Goal: Information Seeking & Learning: Learn about a topic

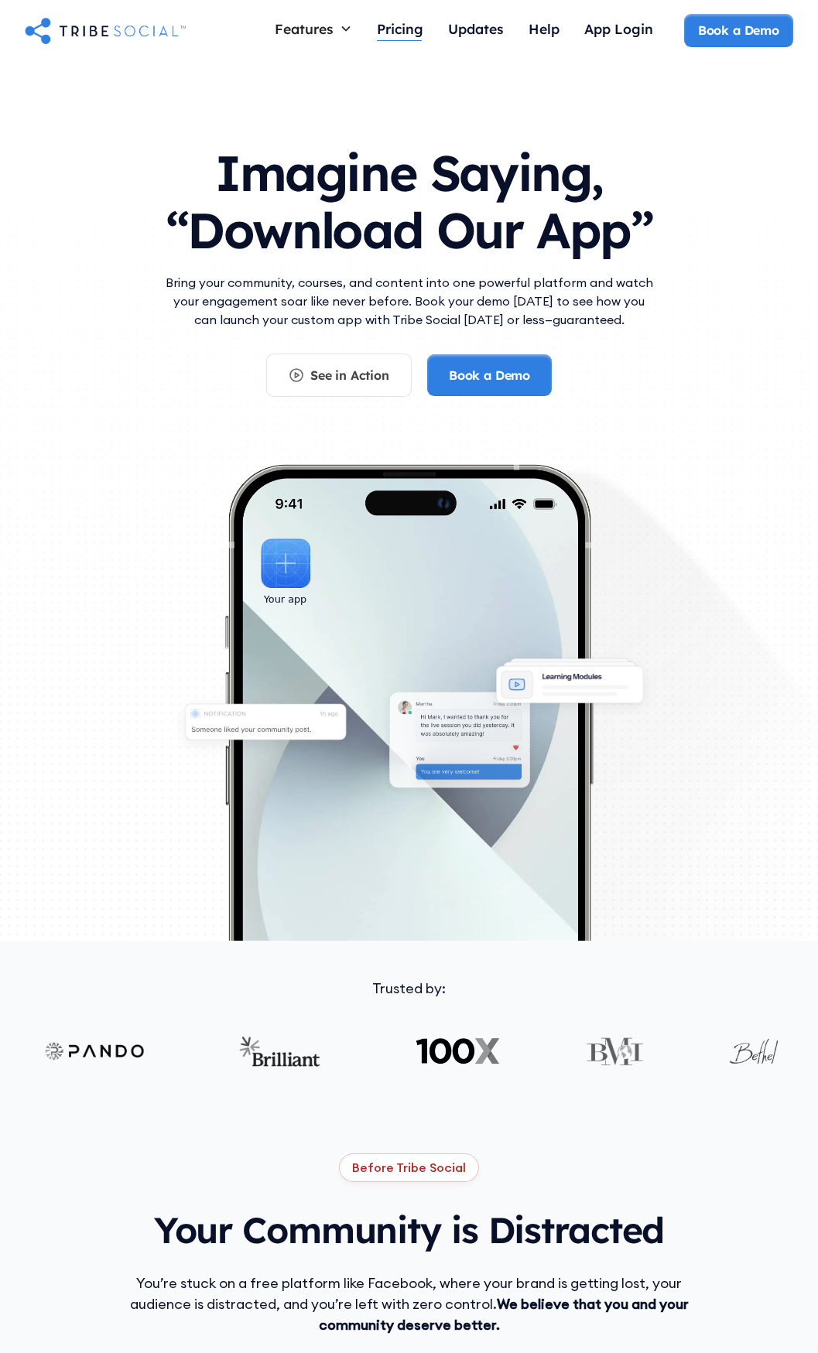
click at [391, 46] on div "Pricing" at bounding box center [400, 30] width 46 height 33
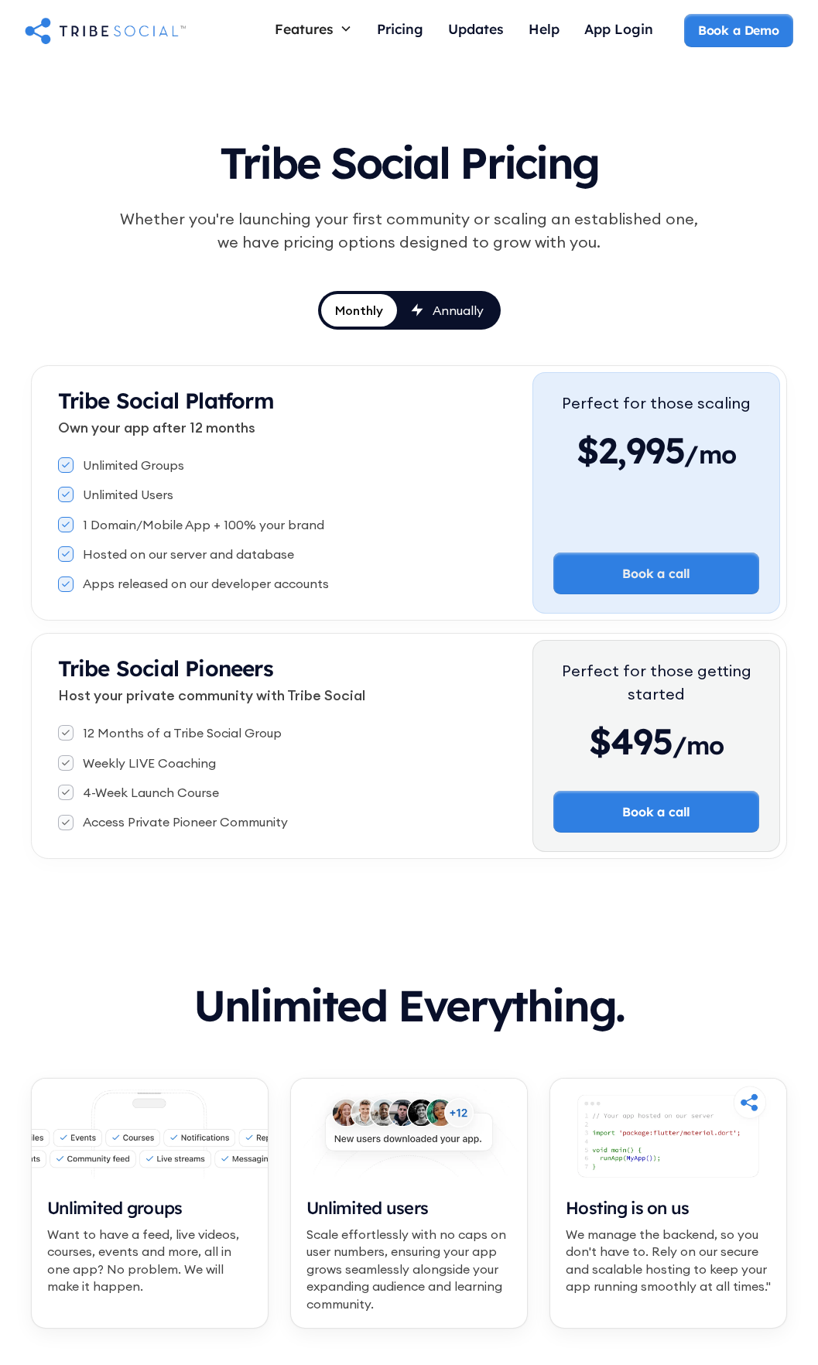
click at [485, 307] on link "Annually" at bounding box center [447, 310] width 101 height 33
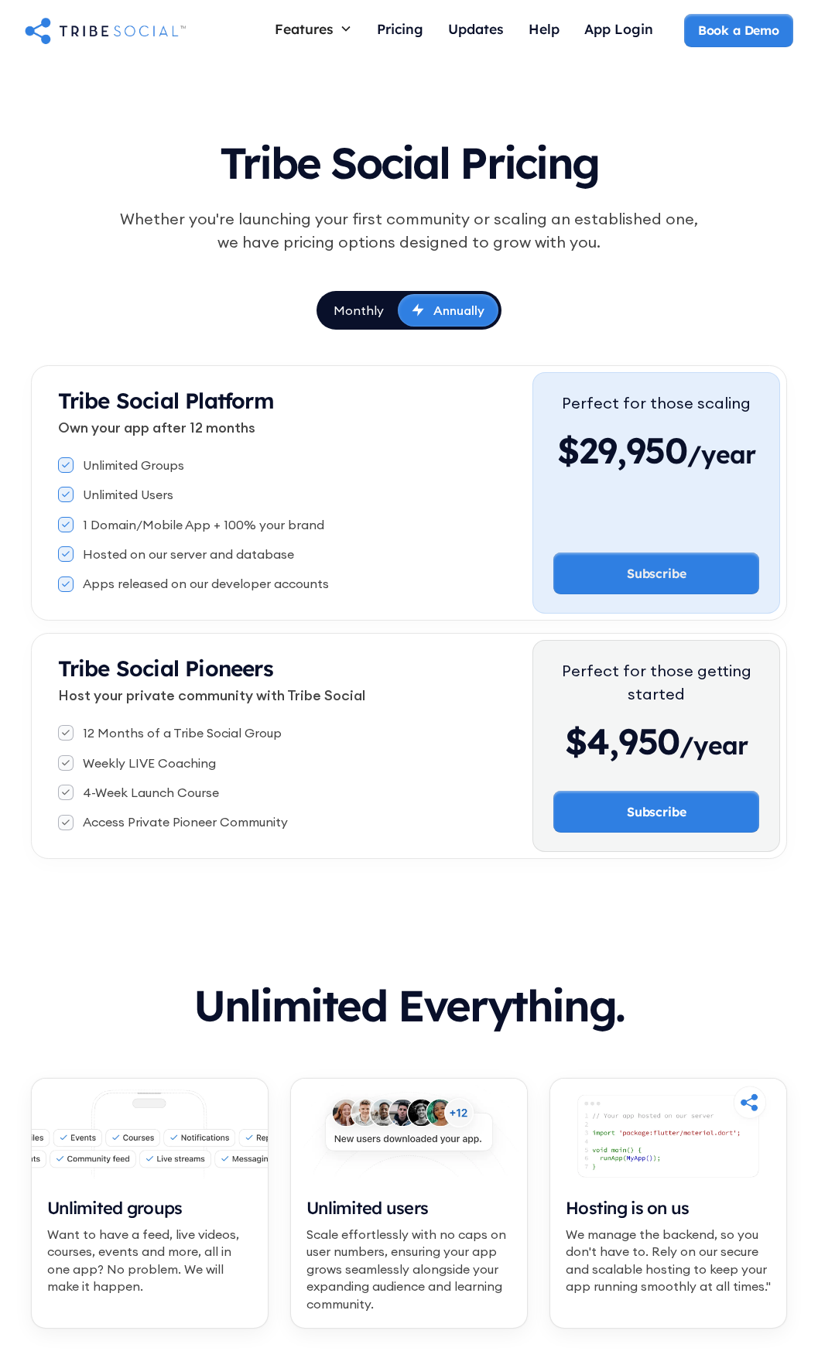
click at [368, 317] on div "Monthly" at bounding box center [359, 310] width 50 height 17
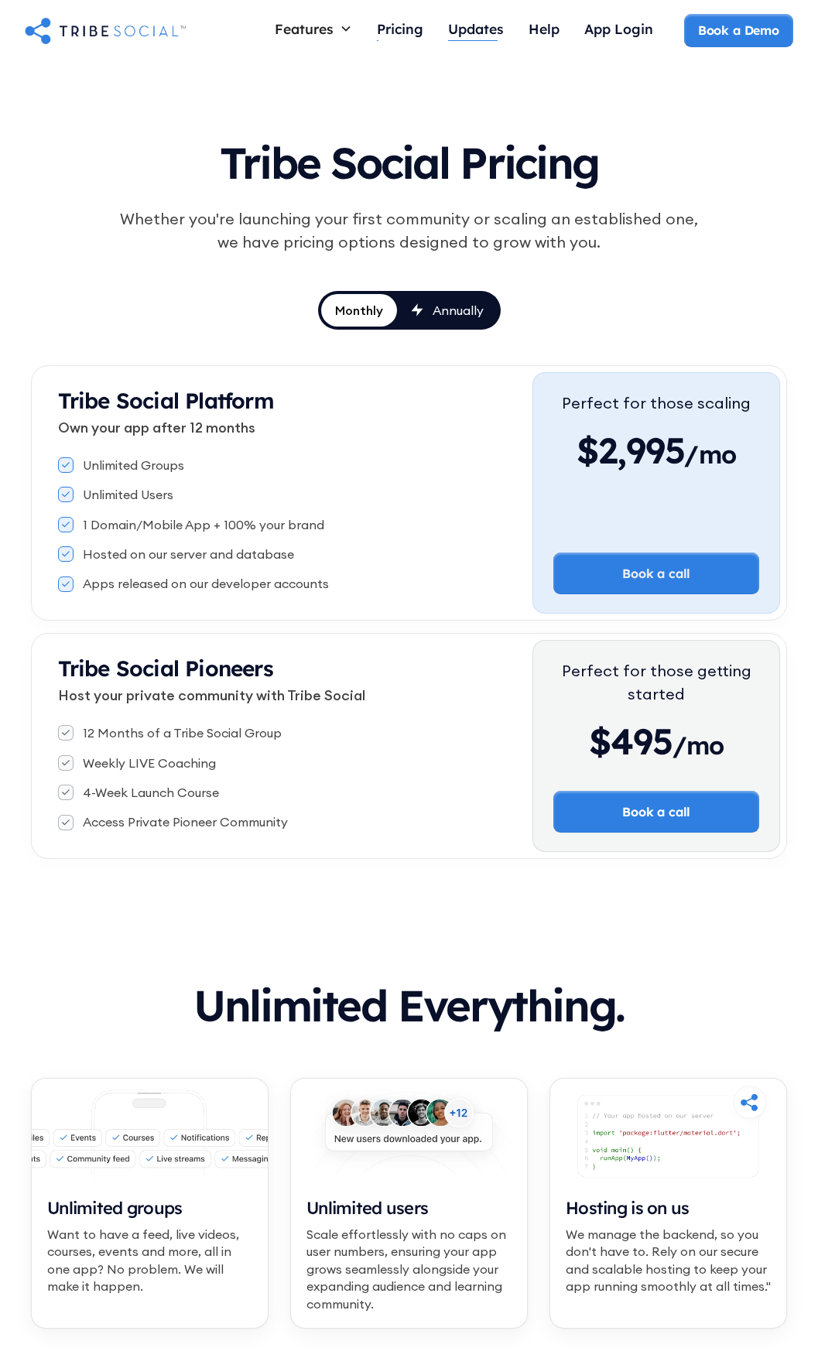
click at [491, 37] on div "Updates" at bounding box center [476, 28] width 56 height 17
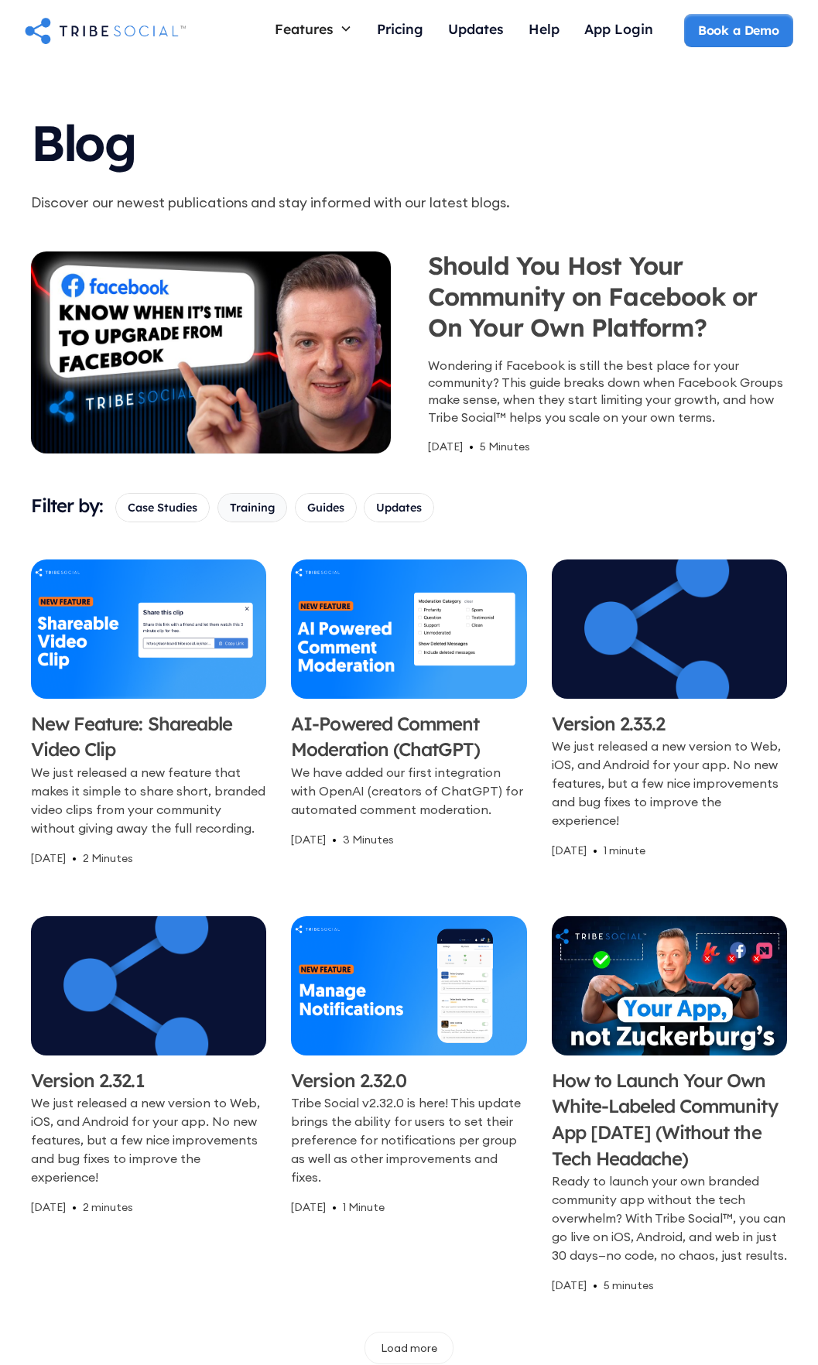
click at [241, 516] on span "Training" at bounding box center [252, 507] width 45 height 17
click at [240, 512] on input "Training" at bounding box center [235, 507] width 10 height 10
checkbox input "true"
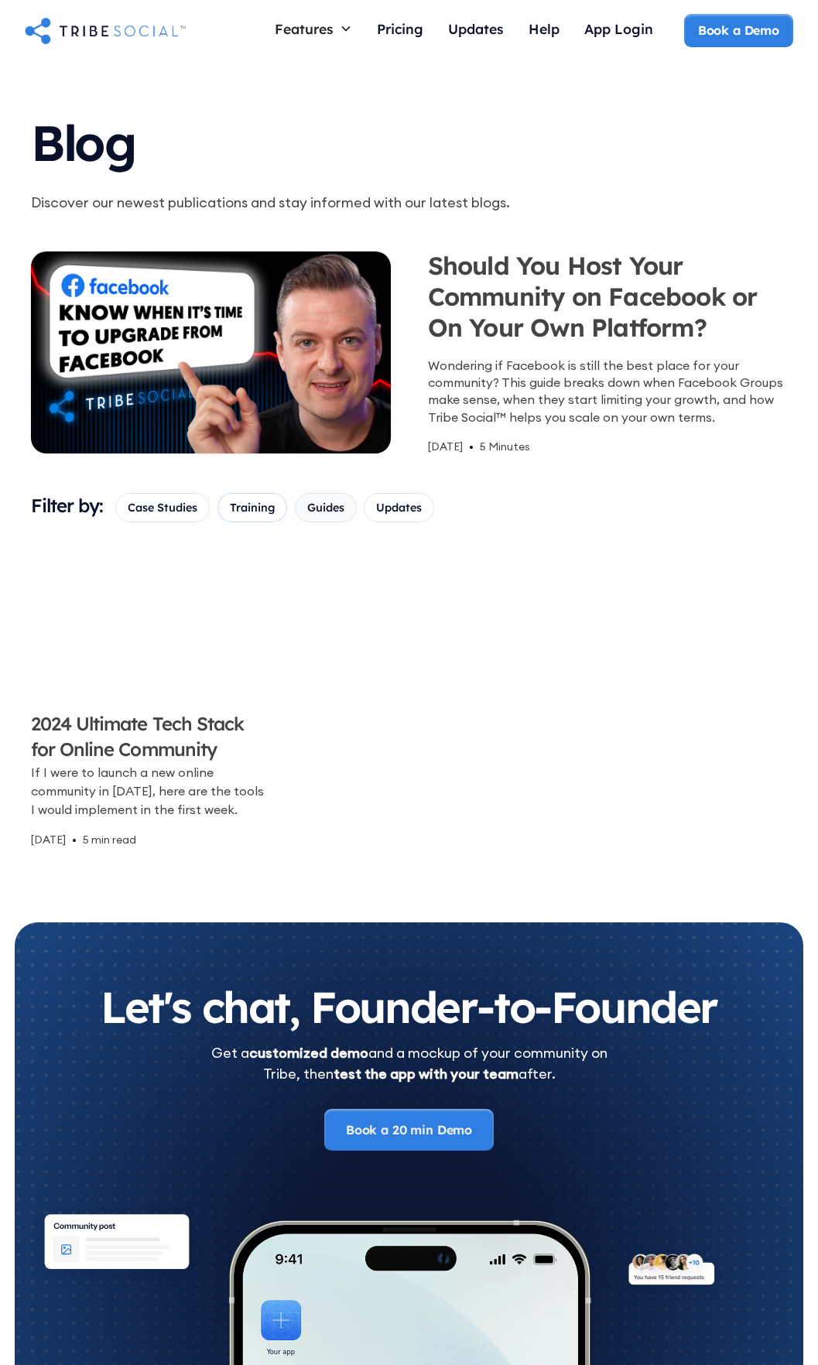
click at [323, 520] on div "Email Form" at bounding box center [326, 507] width 62 height 29
click at [317, 512] on input "Guides" at bounding box center [312, 507] width 10 height 10
checkbox input "true"
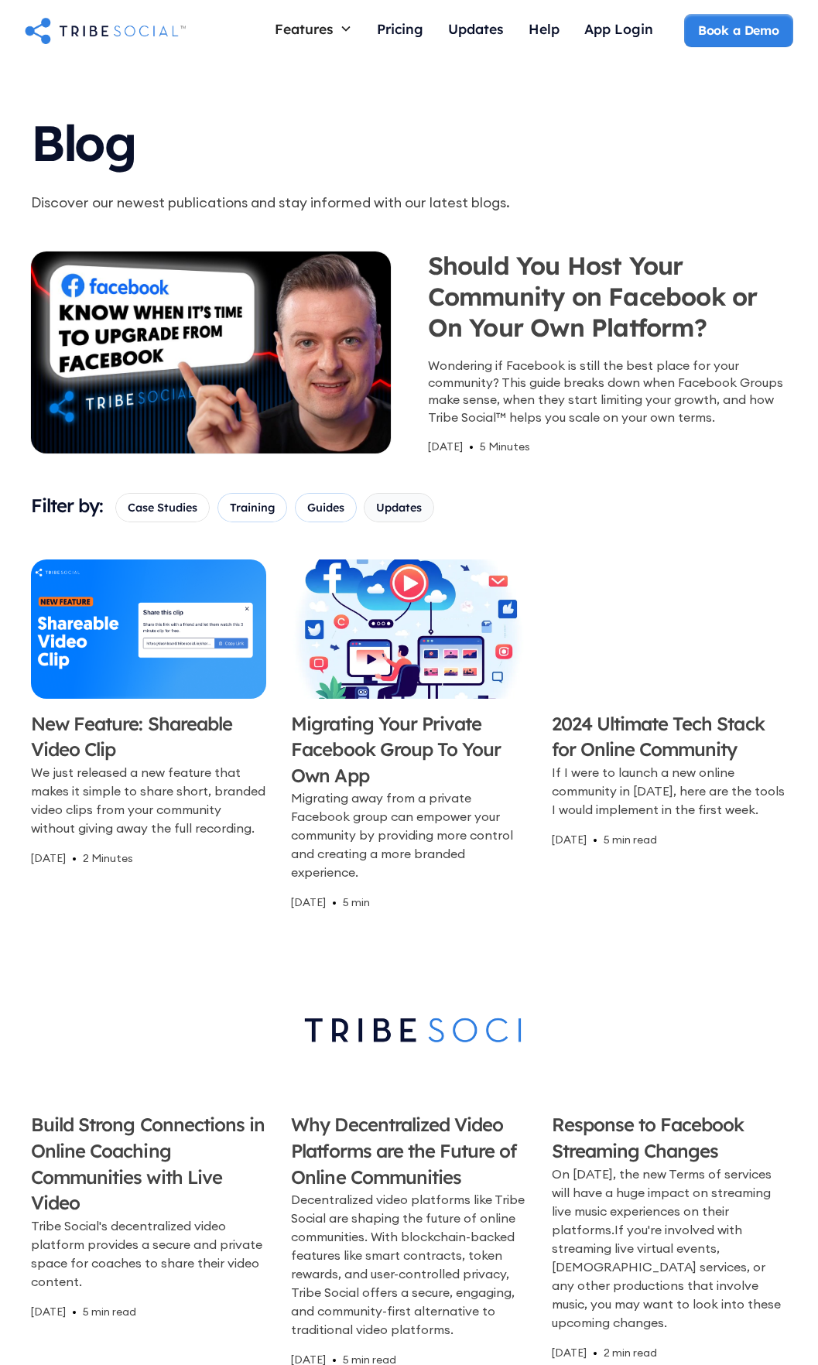
click at [394, 514] on span "Updates" at bounding box center [399, 507] width 46 height 17
click at [386, 512] on input "Updates" at bounding box center [381, 507] width 10 height 10
checkbox input "true"
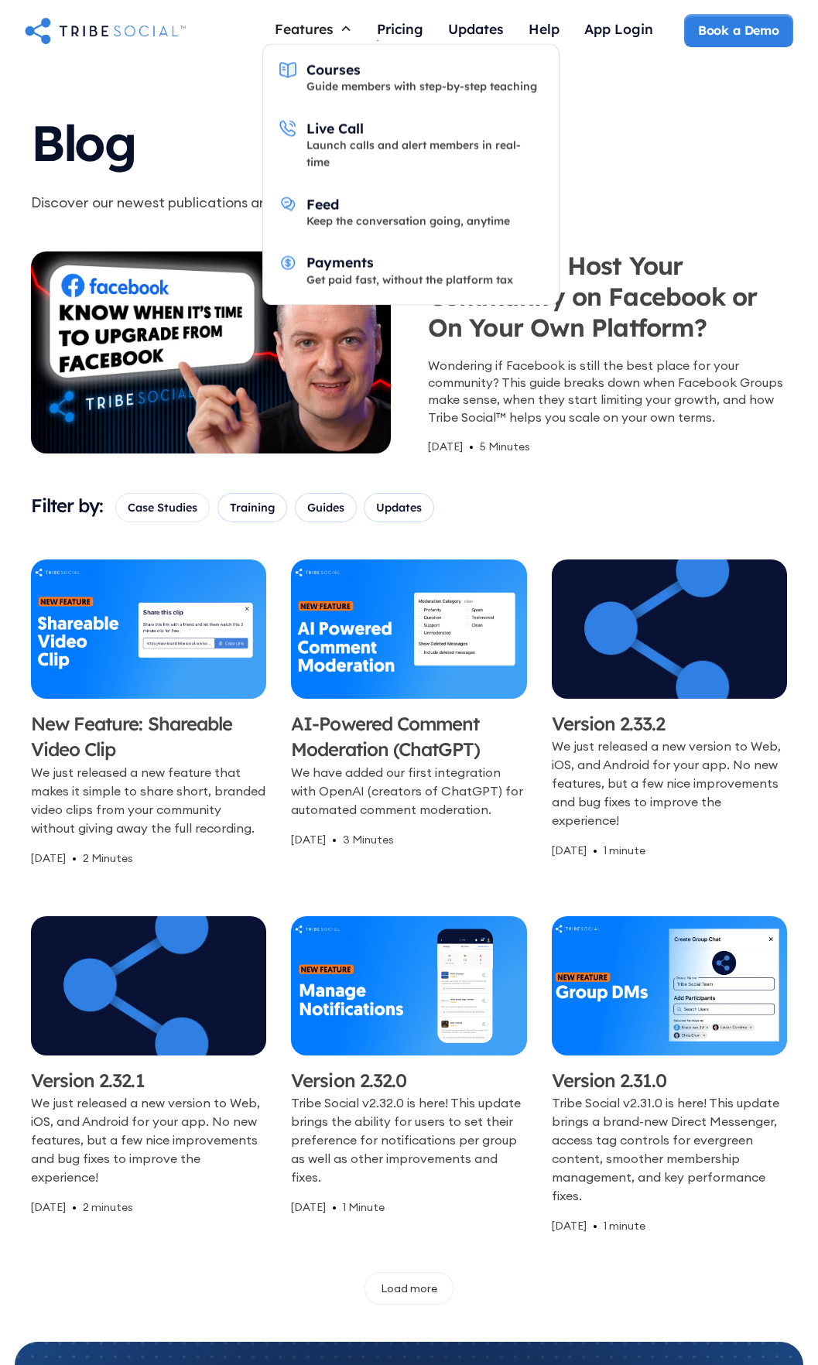
click at [319, 22] on div "Features" at bounding box center [304, 28] width 59 height 17
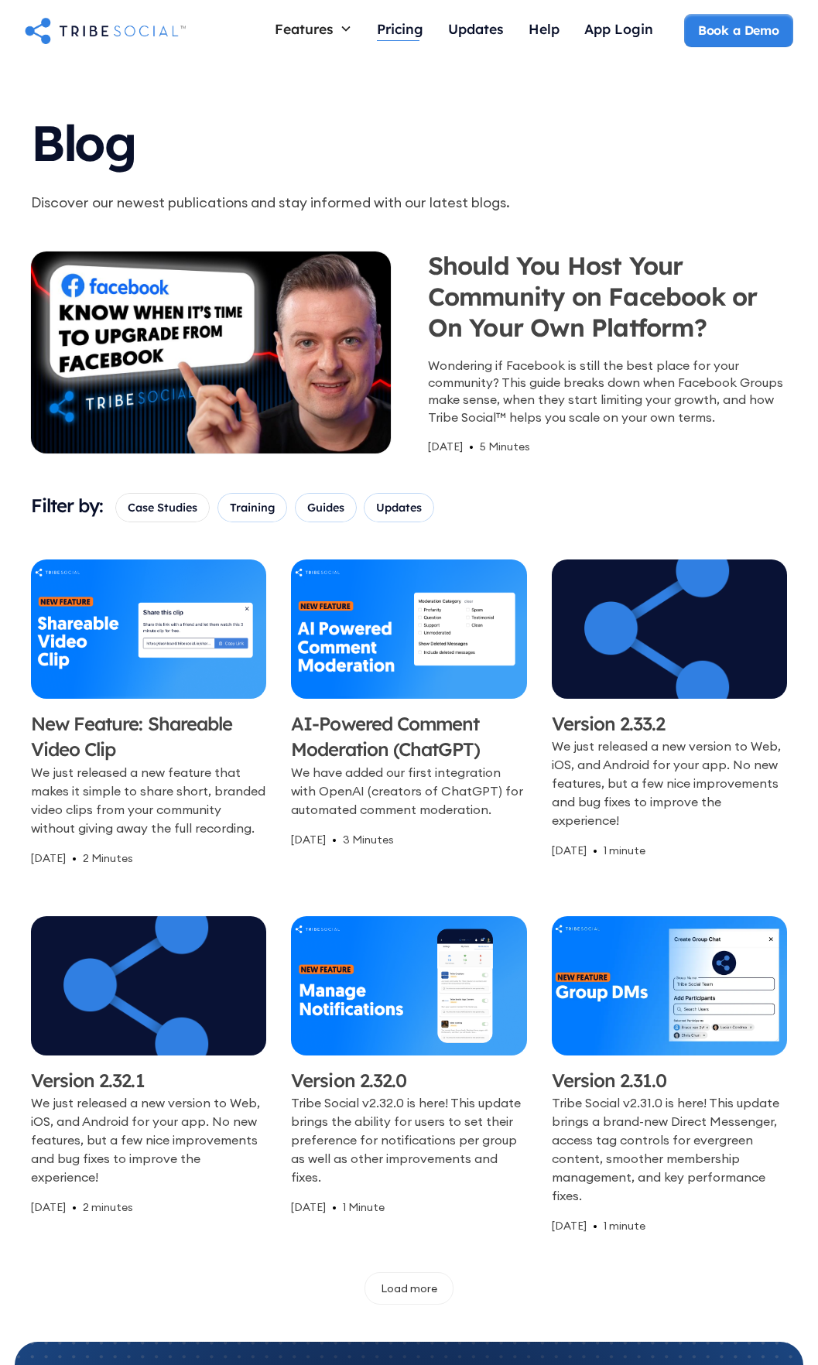
click at [404, 28] on div "Pricing" at bounding box center [400, 28] width 46 height 17
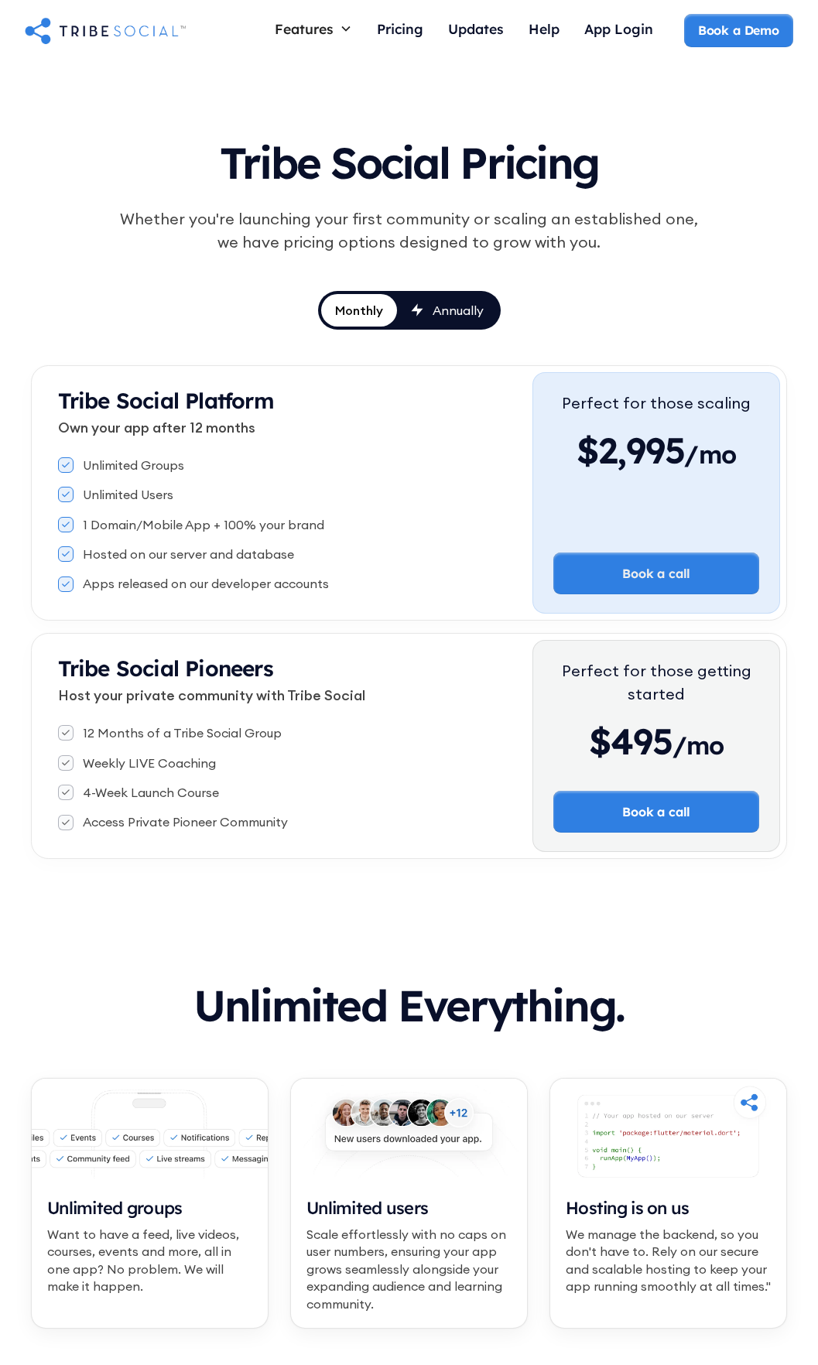
click at [470, 30] on div "Updates" at bounding box center [476, 28] width 56 height 17
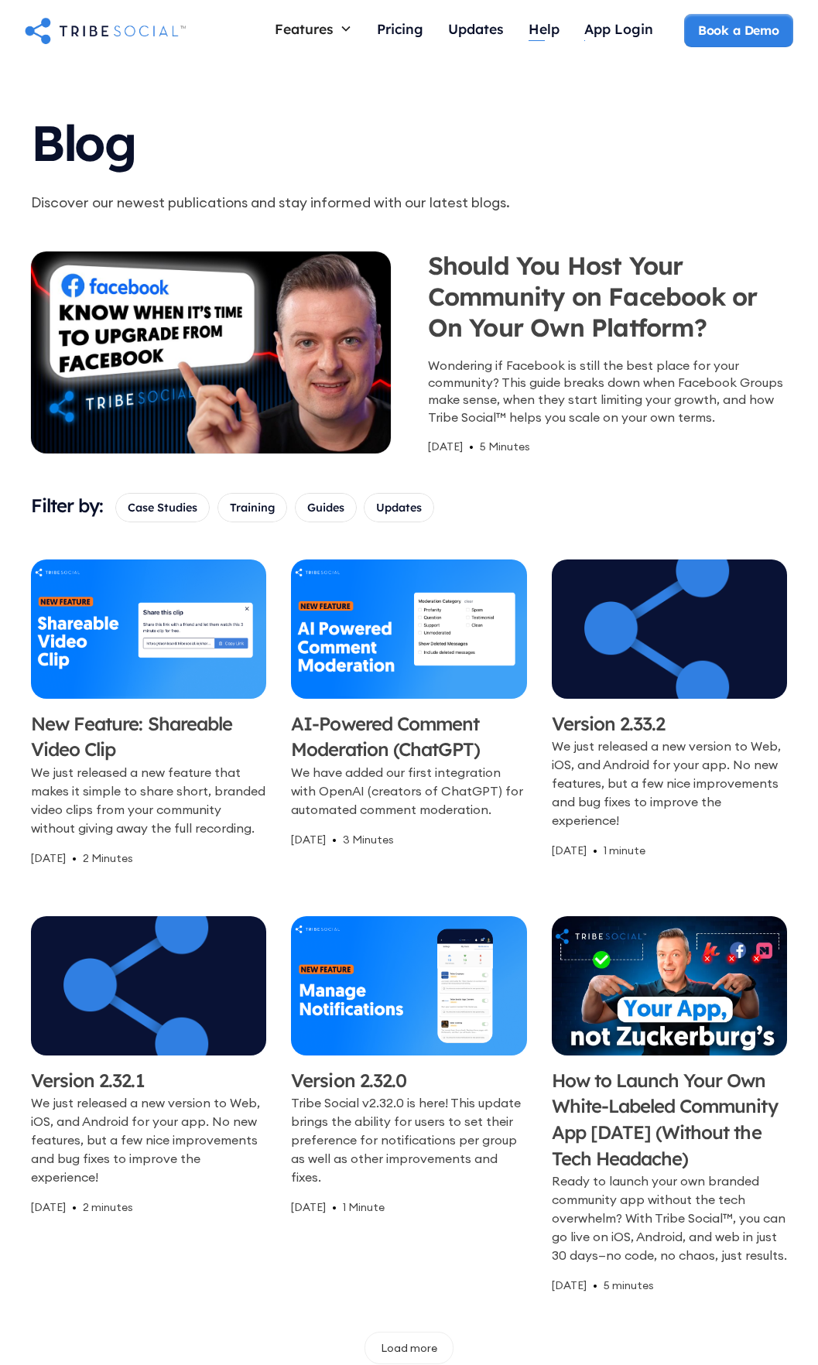
click at [549, 38] on div "Help" at bounding box center [544, 30] width 31 height 33
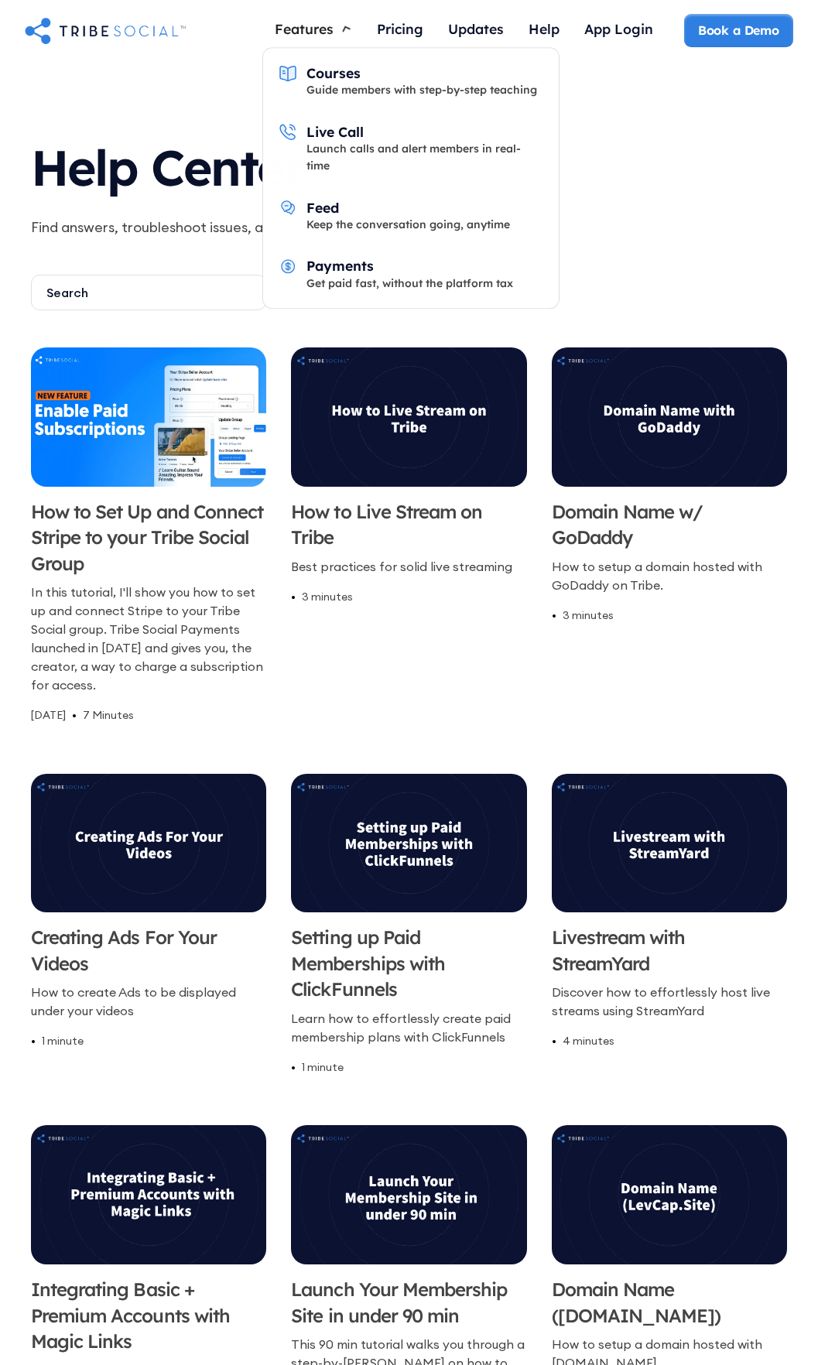
click at [319, 26] on div "Features" at bounding box center [304, 28] width 59 height 17
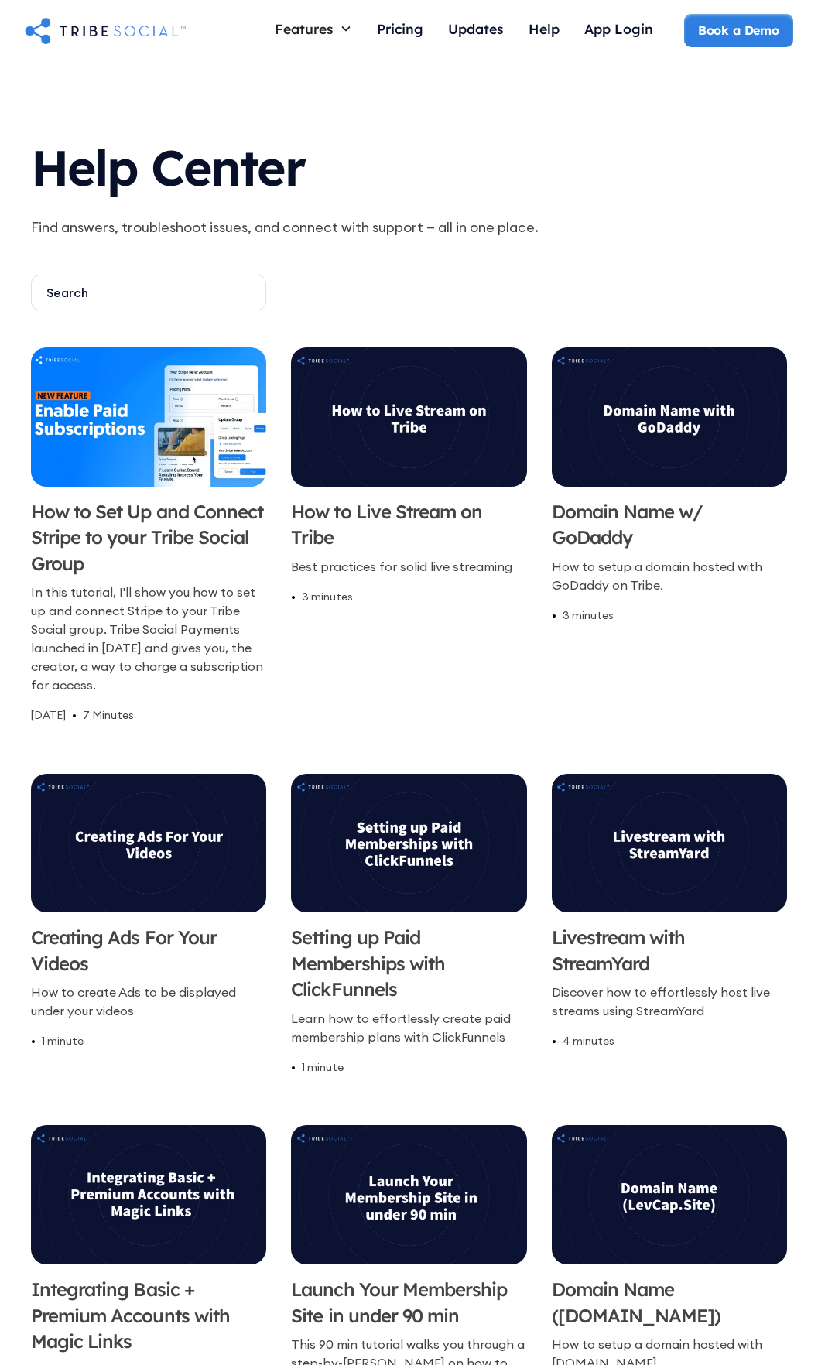
click at [318, 26] on div "Features" at bounding box center [304, 28] width 59 height 17
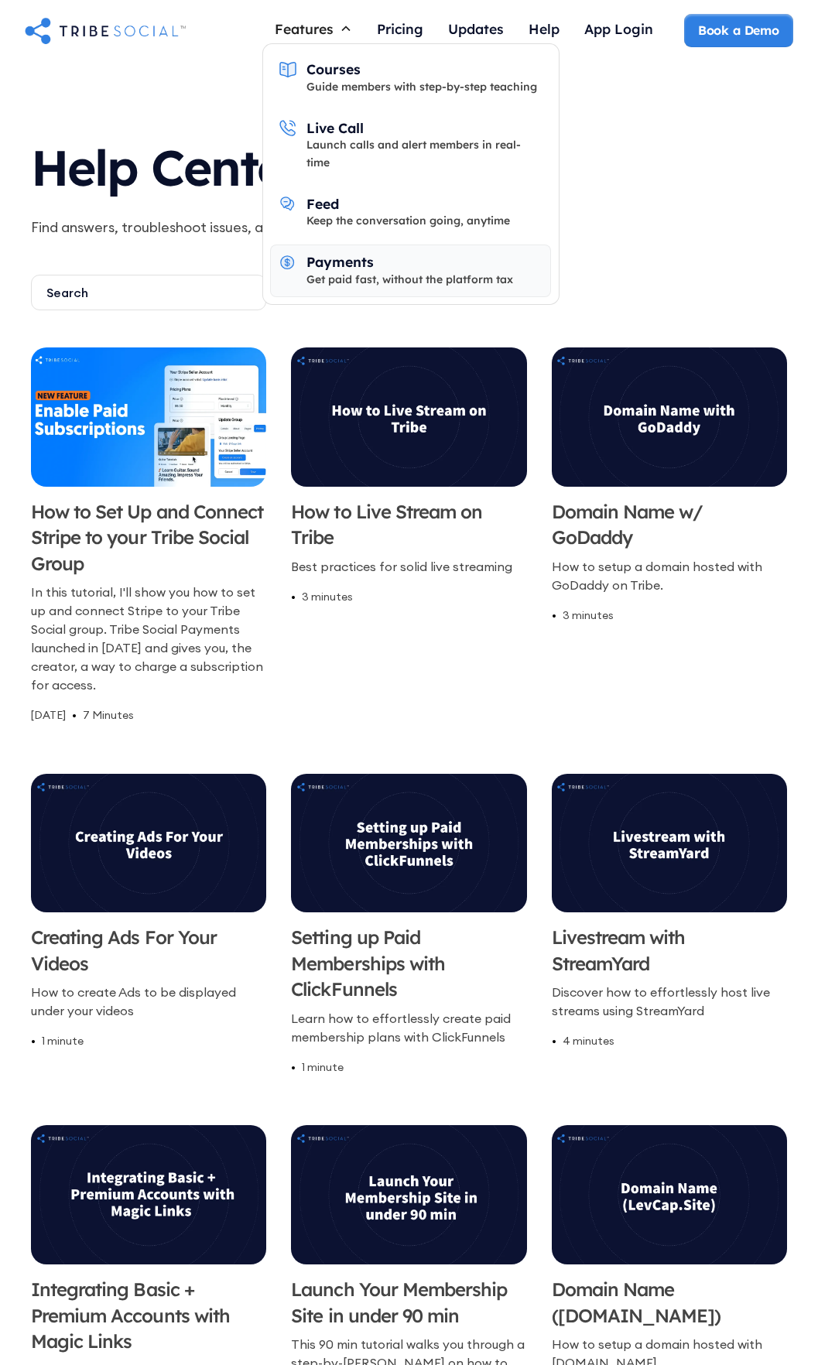
click at [382, 271] on div "Get paid fast, without the platform tax" at bounding box center [409, 279] width 207 height 17
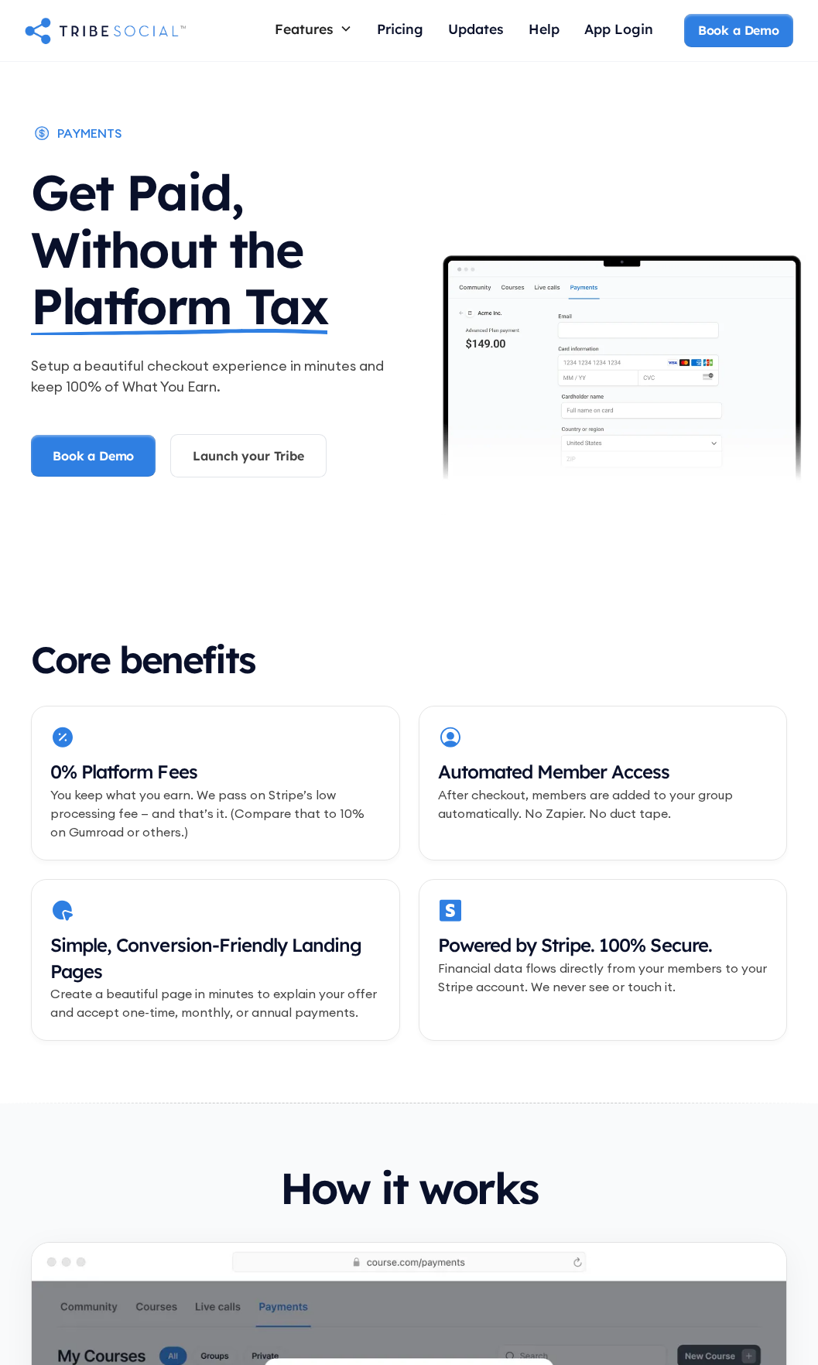
click at [74, 48] on div "Features Courses Guide members with step-by-step teaching Live Call Launch call…" at bounding box center [409, 31] width 818 height 62
click at [80, 39] on img "home" at bounding box center [105, 30] width 161 height 31
